Goal: Use online tool/utility: Utilize a website feature to perform a specific function

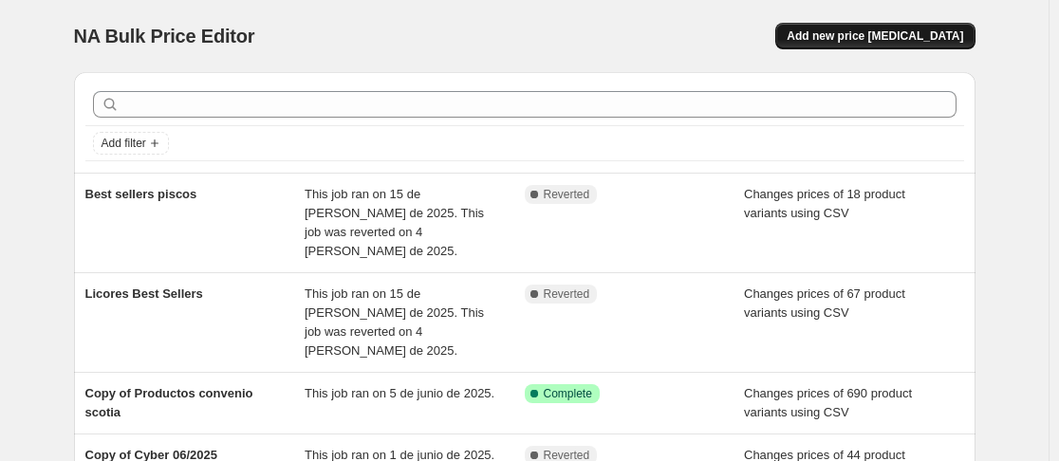
click at [922, 28] on button "Add new price [MEDICAL_DATA]" at bounding box center [874, 36] width 199 height 27
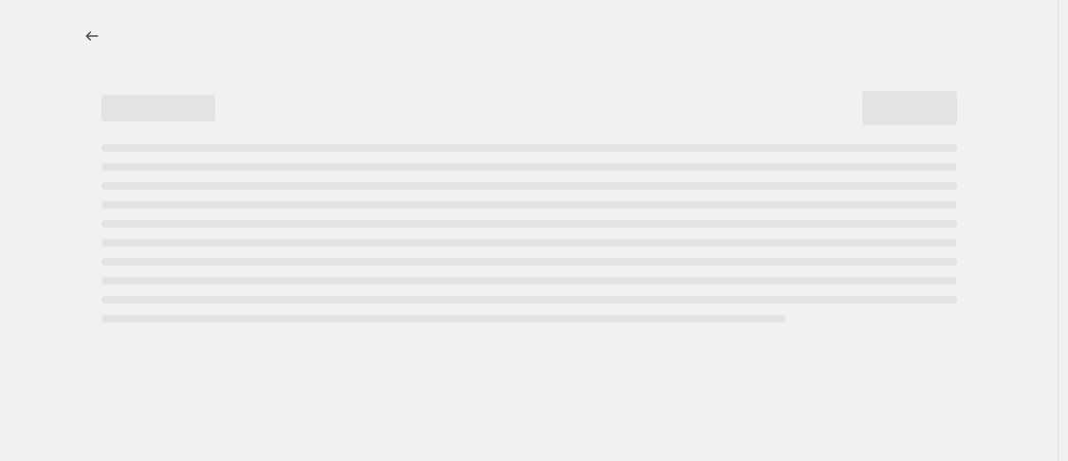
select select "percentage"
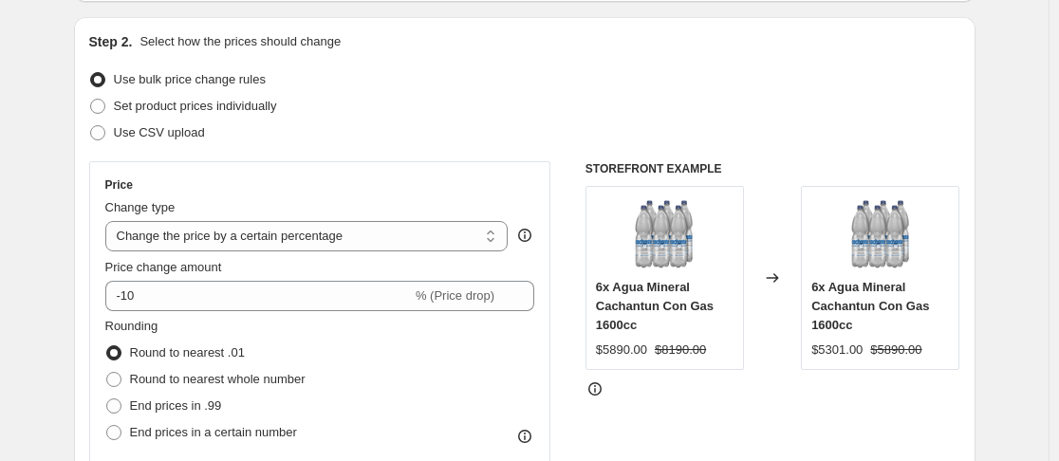
scroll to position [190, 0]
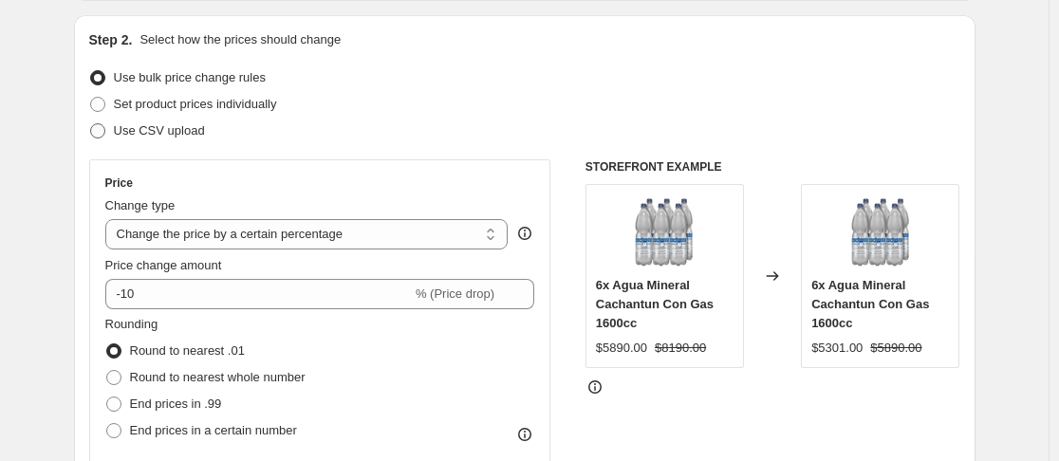
click at [178, 132] on span "Use CSV upload" at bounding box center [159, 130] width 91 height 14
click at [91, 124] on input "Use CSV upload" at bounding box center [90, 123] width 1 height 1
radio input "true"
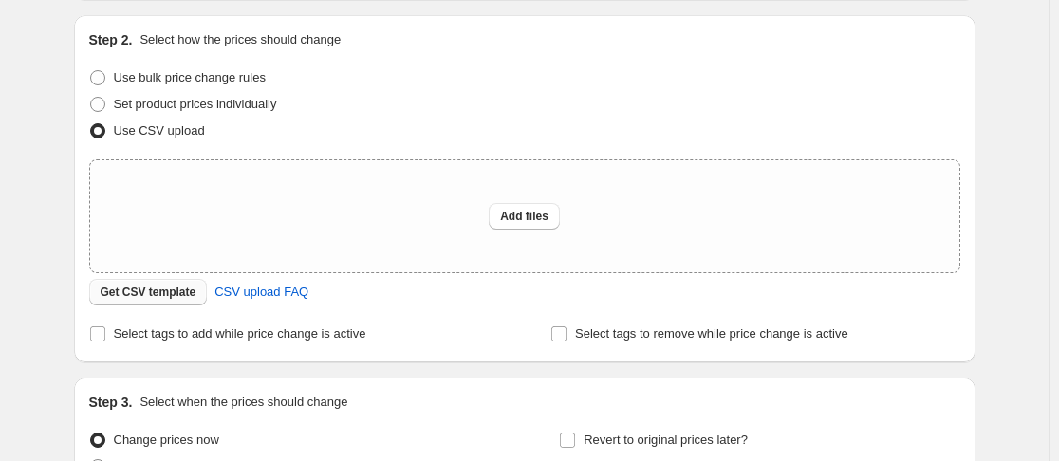
click at [157, 295] on span "Get CSV template" at bounding box center [149, 292] width 96 height 15
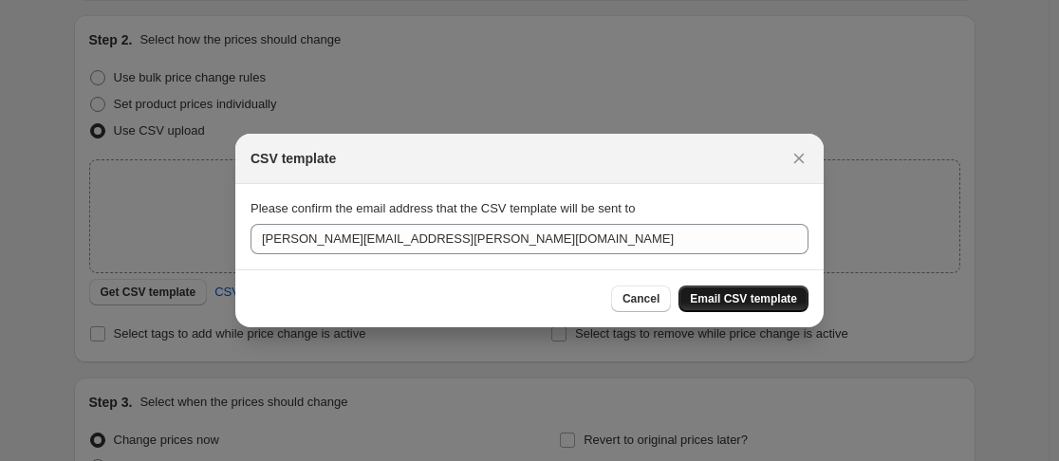
click at [725, 300] on span "Email CSV template" at bounding box center [743, 298] width 107 height 15
